Goal: Task Accomplishment & Management: Use online tool/utility

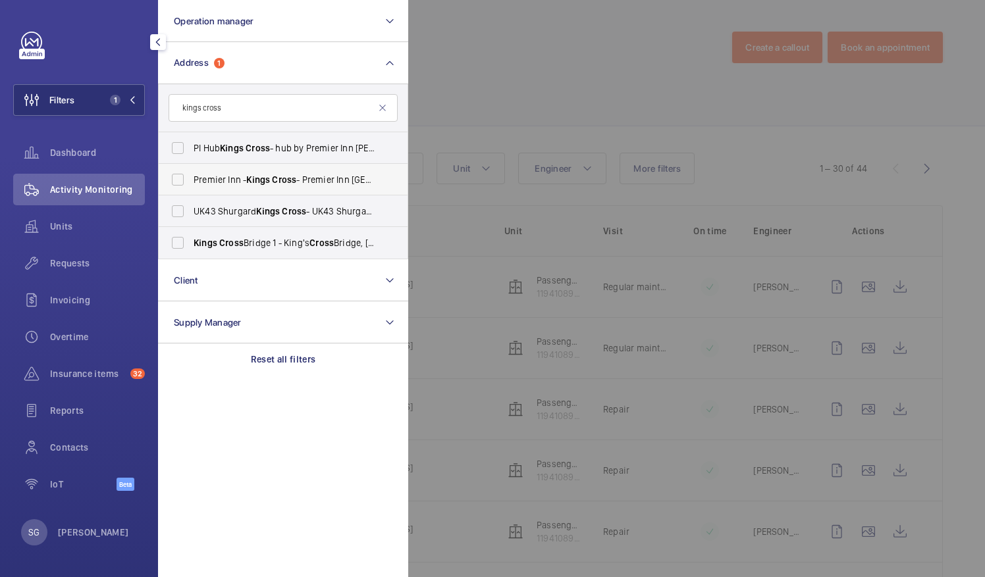
click at [301, 176] on span "Premier Inn - [GEOGRAPHIC_DATA] - [GEOGRAPHIC_DATA] [GEOGRAPHIC_DATA], [GEOGRAP…" at bounding box center [284, 179] width 181 height 13
click at [191, 176] on input "Premier Inn - [GEOGRAPHIC_DATA] - [GEOGRAPHIC_DATA] [GEOGRAPHIC_DATA], [GEOGRAP…" at bounding box center [178, 180] width 26 height 26
checkbox input "true"
click at [497, 67] on div at bounding box center [900, 288] width 985 height 577
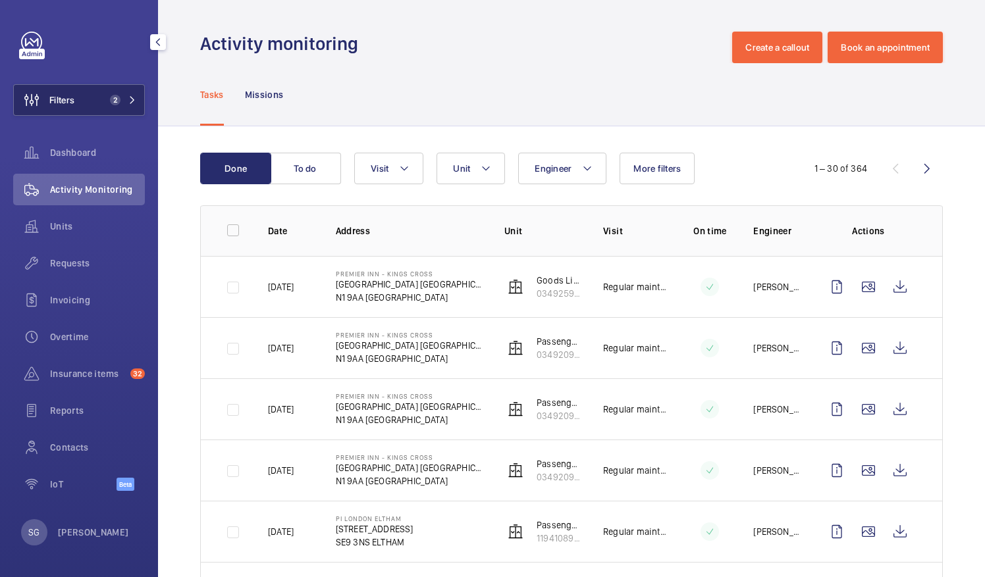
click at [138, 91] on button "Filters 2" at bounding box center [79, 100] width 132 height 32
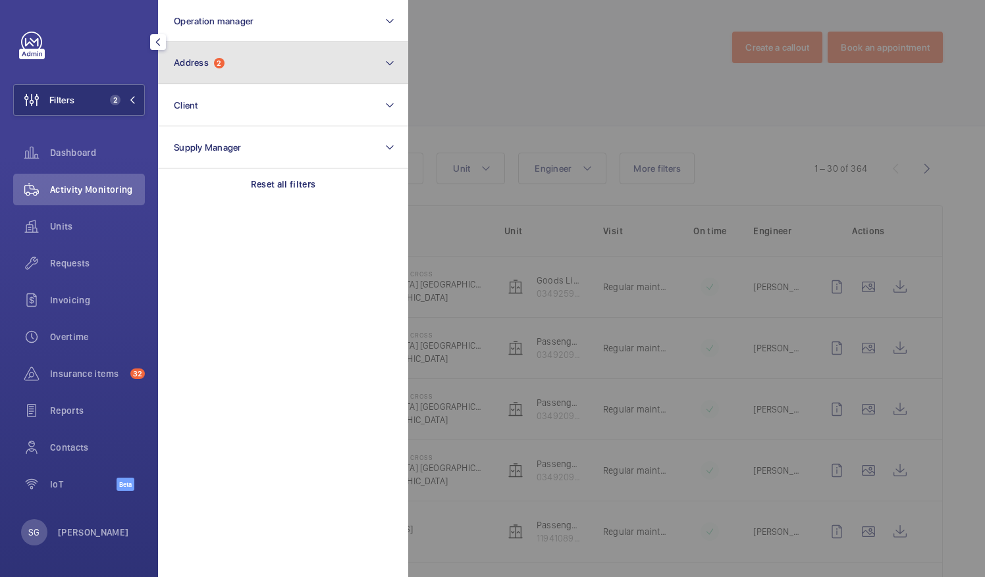
click at [264, 66] on button "Address 2" at bounding box center [283, 63] width 250 height 42
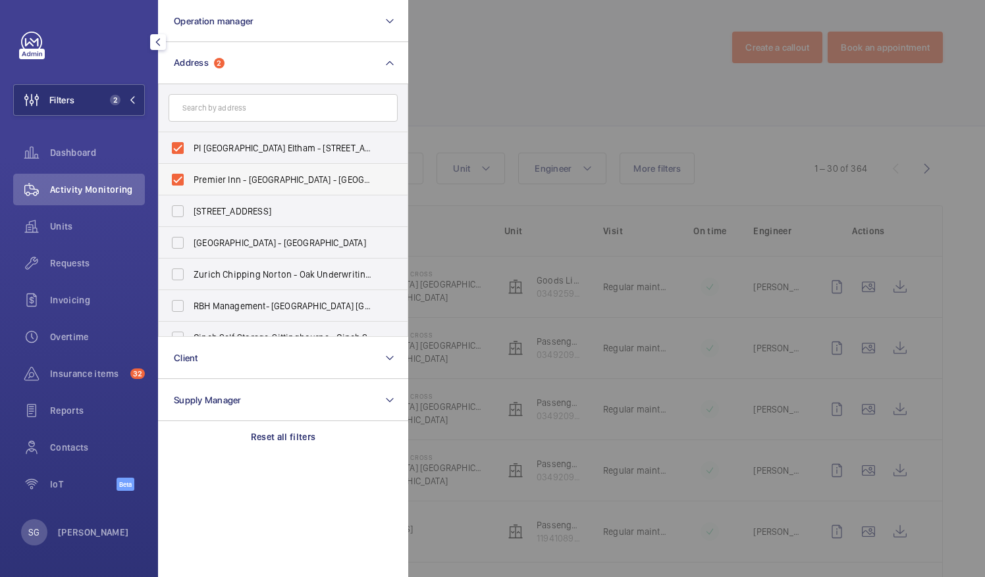
click at [176, 183] on label "Premier Inn - [GEOGRAPHIC_DATA] - [GEOGRAPHIC_DATA] [GEOGRAPHIC_DATA], [GEOGRAP…" at bounding box center [273, 180] width 229 height 32
click at [176, 183] on input "Premier Inn - [GEOGRAPHIC_DATA] - [GEOGRAPHIC_DATA] [GEOGRAPHIC_DATA], [GEOGRAP…" at bounding box center [178, 180] width 26 height 26
checkbox input "false"
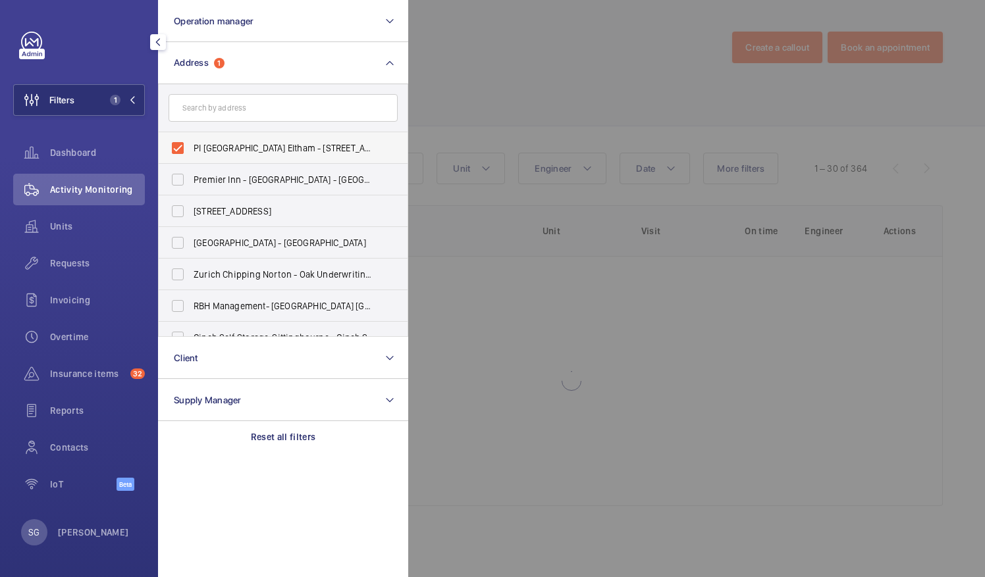
click at [176, 149] on label "PI [GEOGRAPHIC_DATA] Eltham - [STREET_ADDRESS]" at bounding box center [273, 148] width 229 height 32
click at [176, 149] on input "PI [GEOGRAPHIC_DATA] Eltham - [STREET_ADDRESS]" at bounding box center [178, 148] width 26 height 26
checkbox input "false"
click at [211, 101] on input "text" at bounding box center [283, 108] width 229 height 28
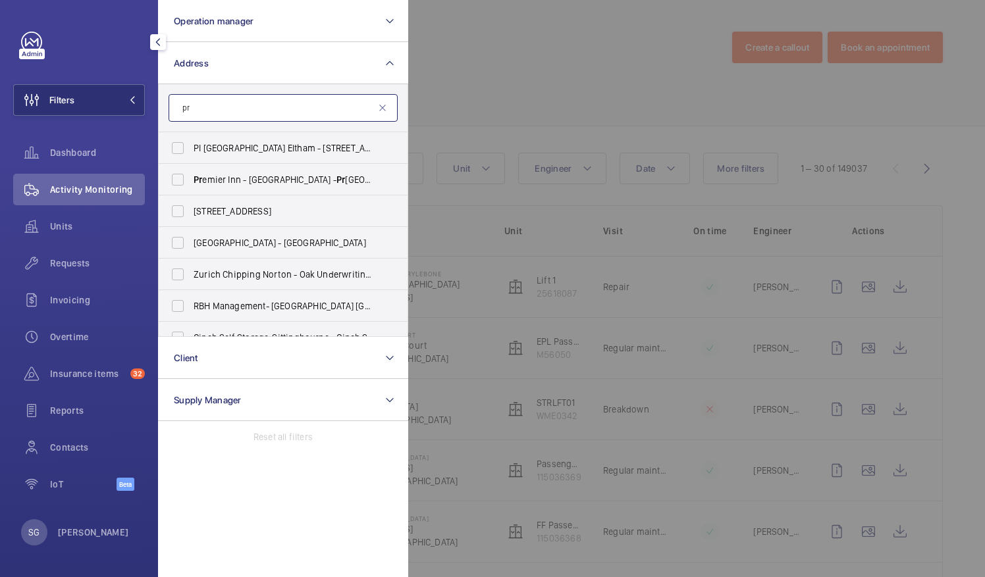
type input "p"
type input "paddington"
click at [179, 174] on label "[GEOGRAPHIC_DATA] - [GEOGRAPHIC_DATA] - [STREET_ADDRESS]" at bounding box center [273, 180] width 229 height 32
click at [179, 174] on input "[GEOGRAPHIC_DATA] - [GEOGRAPHIC_DATA] - [STREET_ADDRESS]" at bounding box center [178, 180] width 26 height 26
checkbox input "true"
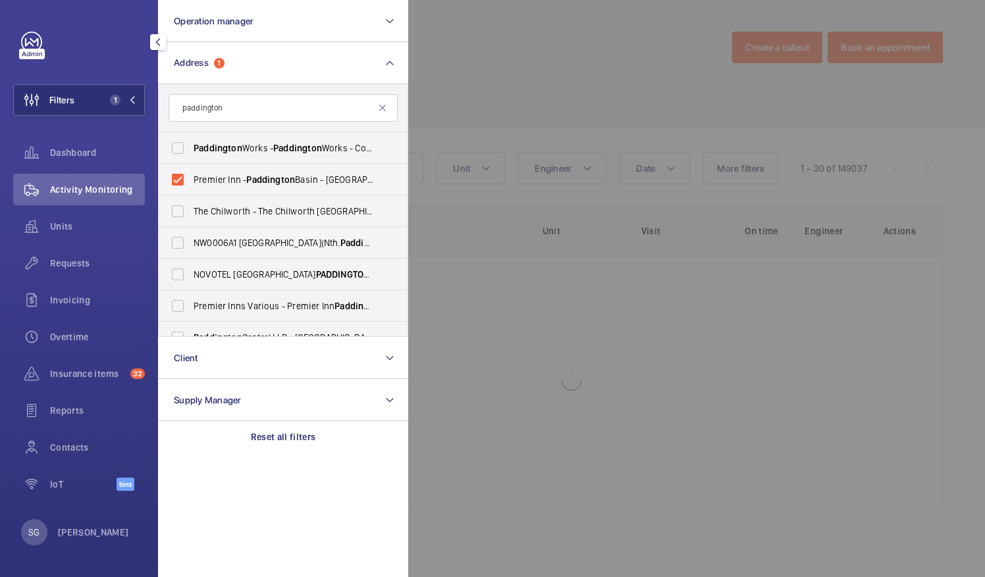
click at [493, 68] on div at bounding box center [900, 288] width 985 height 577
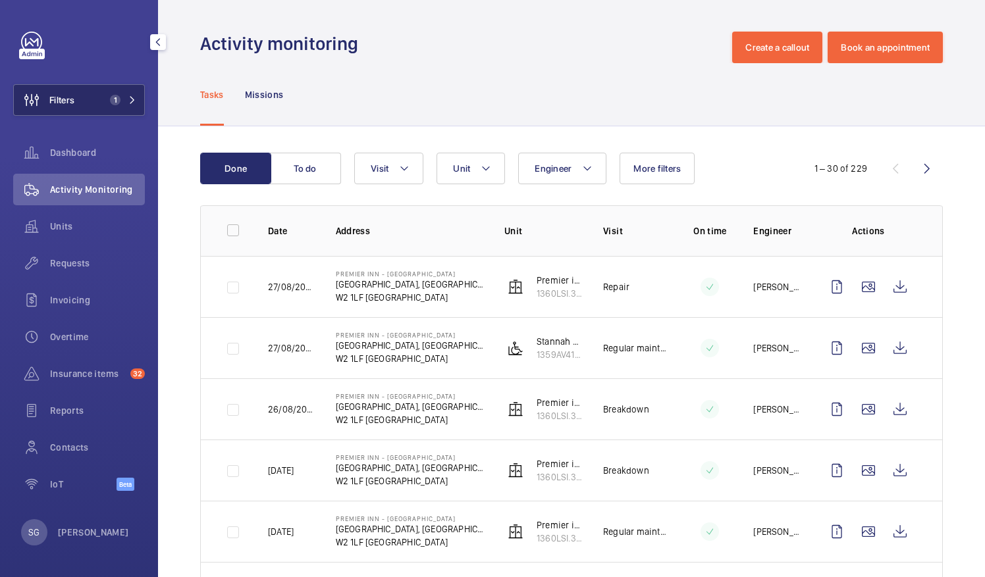
click at [130, 91] on button "Filters 1" at bounding box center [79, 100] width 132 height 32
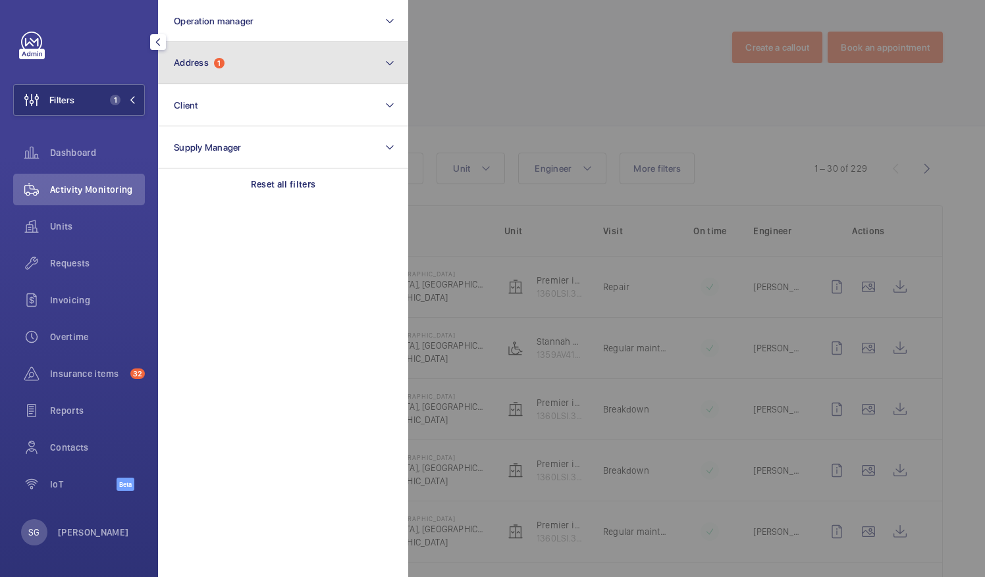
click at [280, 65] on button "Address 1" at bounding box center [283, 63] width 250 height 42
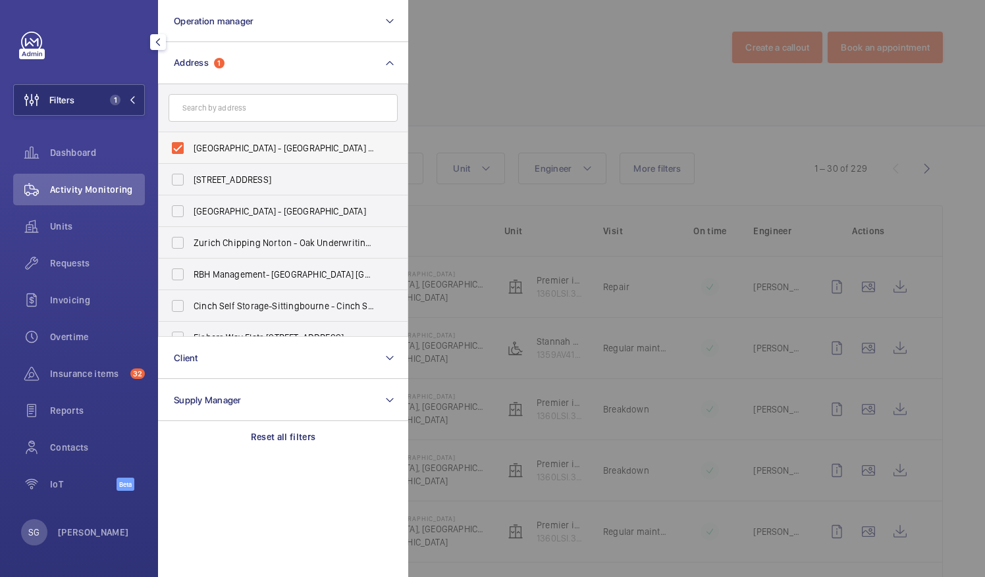
click at [180, 143] on label "[GEOGRAPHIC_DATA] - [GEOGRAPHIC_DATA] - [STREET_ADDRESS]" at bounding box center [273, 148] width 229 height 32
click at [180, 143] on input "[GEOGRAPHIC_DATA] - [GEOGRAPHIC_DATA] - [STREET_ADDRESS]" at bounding box center [178, 148] width 26 height 26
checkbox input "false"
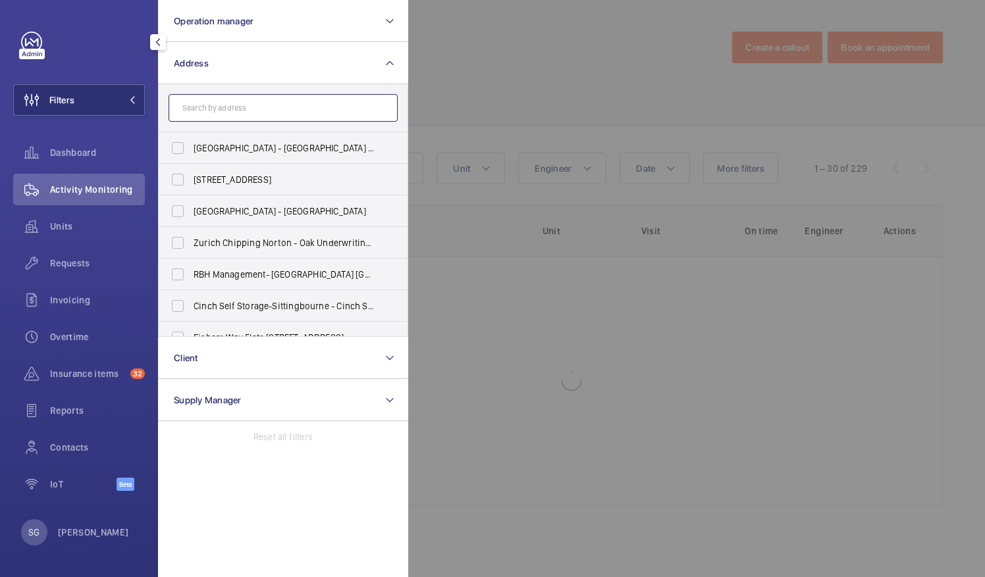
click at [210, 108] on input "text" at bounding box center [283, 108] width 229 height 28
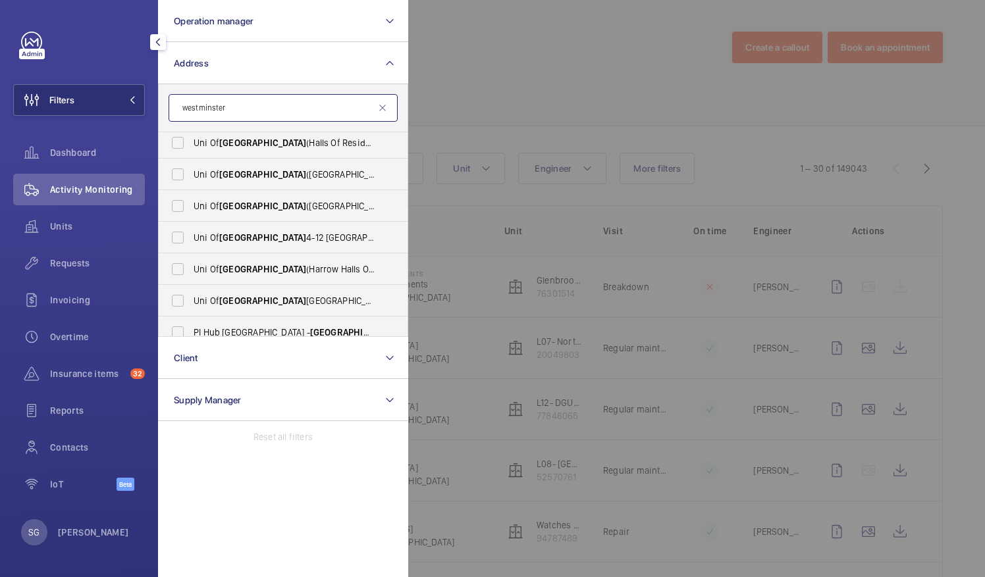
scroll to position [459, 0]
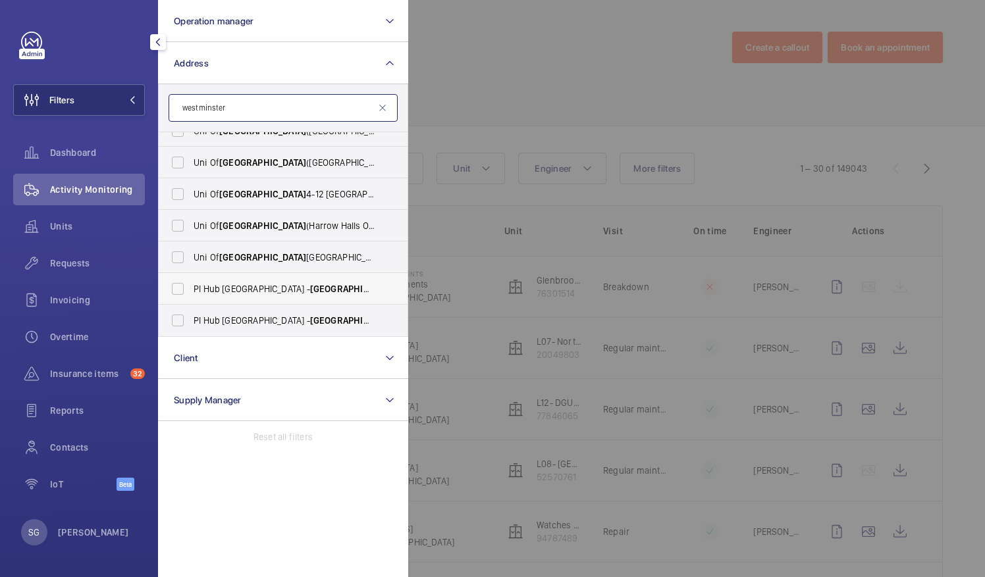
type input "westminster"
click at [303, 295] on label "PI Hub London - [STREET_ADDRESS][PERSON_NAME]" at bounding box center [273, 289] width 229 height 32
click at [191, 295] on input "PI Hub London - [STREET_ADDRESS][PERSON_NAME]" at bounding box center [178, 289] width 26 height 26
checkbox input "true"
click at [527, 99] on div at bounding box center [900, 288] width 985 height 577
